Goal: Find specific page/section: Find specific page/section

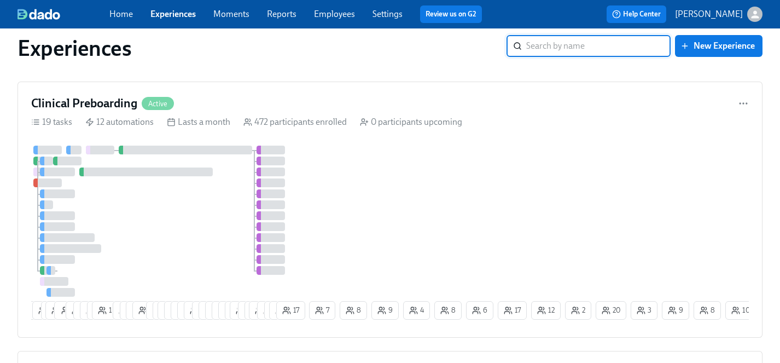
scroll to position [956, 0]
click at [190, 236] on div at bounding box center [169, 220] width 276 height 151
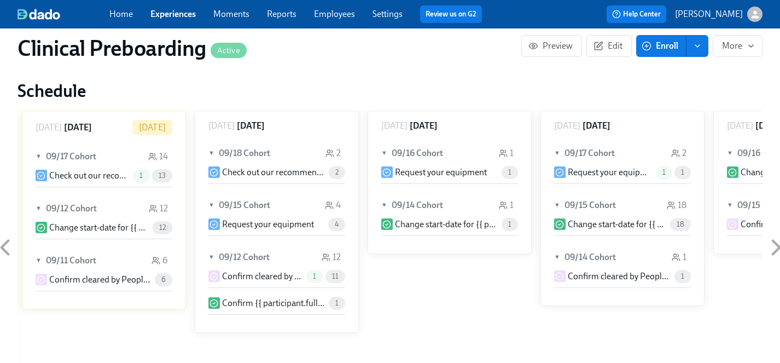
scroll to position [1180, 0]
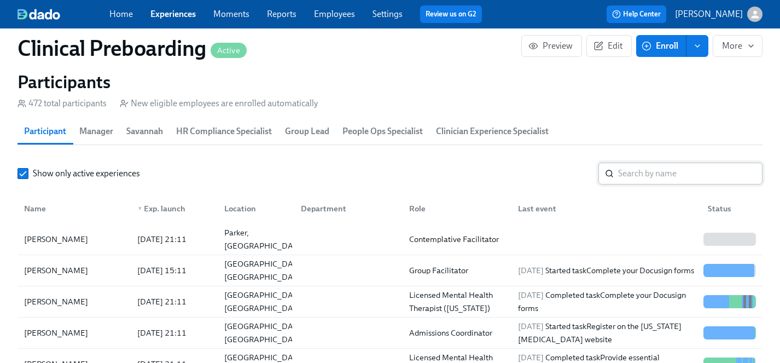
click at [664, 177] on input "search" at bounding box center [690, 173] width 144 height 22
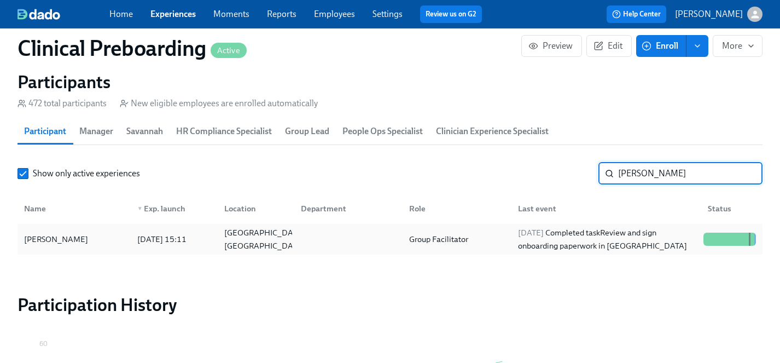
type input "[PERSON_NAME]"
click at [74, 238] on div "[PERSON_NAME]" at bounding box center [56, 238] width 73 height 13
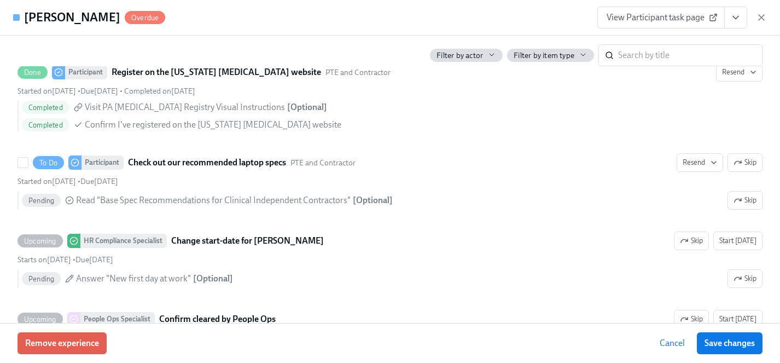
scroll to position [2191, 0]
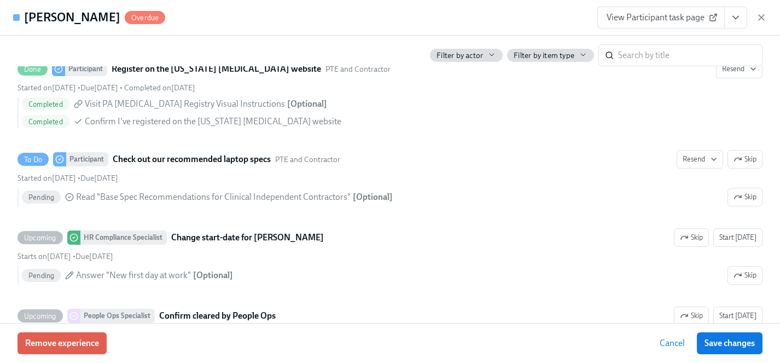
click at [670, 18] on span "View Participant task page" at bounding box center [661, 17] width 109 height 11
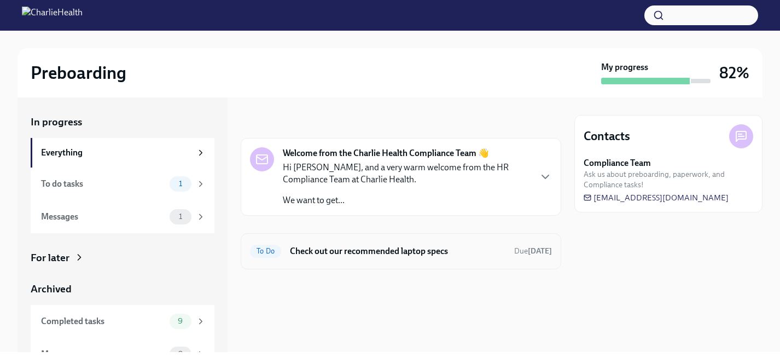
click at [349, 245] on h6 "Check out our recommended laptop specs" at bounding box center [397, 251] width 215 height 12
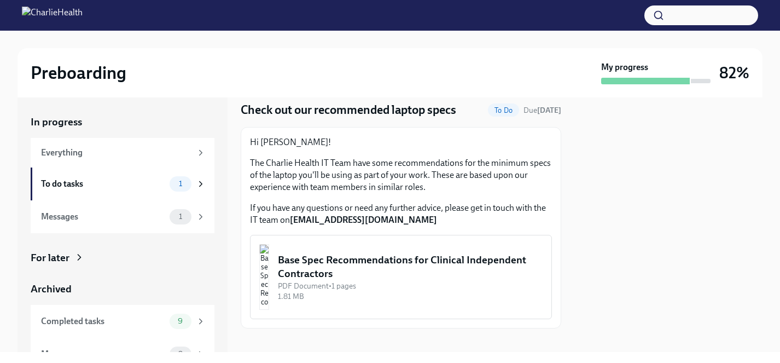
scroll to position [36, 0]
click at [336, 270] on div "Base Spec Recommendations for Clinical Independent Contractors" at bounding box center [410, 266] width 265 height 28
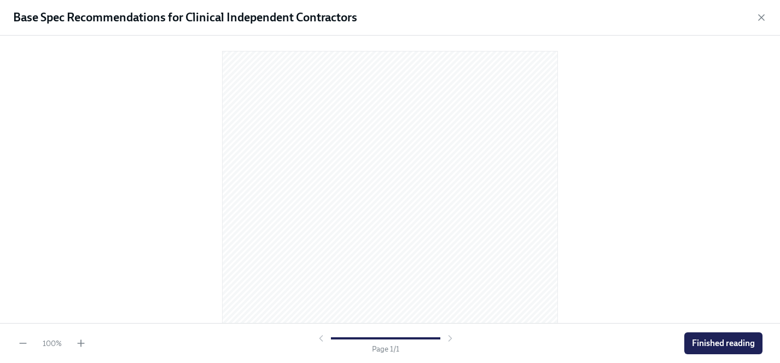
scroll to position [0, 0]
